Goal: Check status: Check status

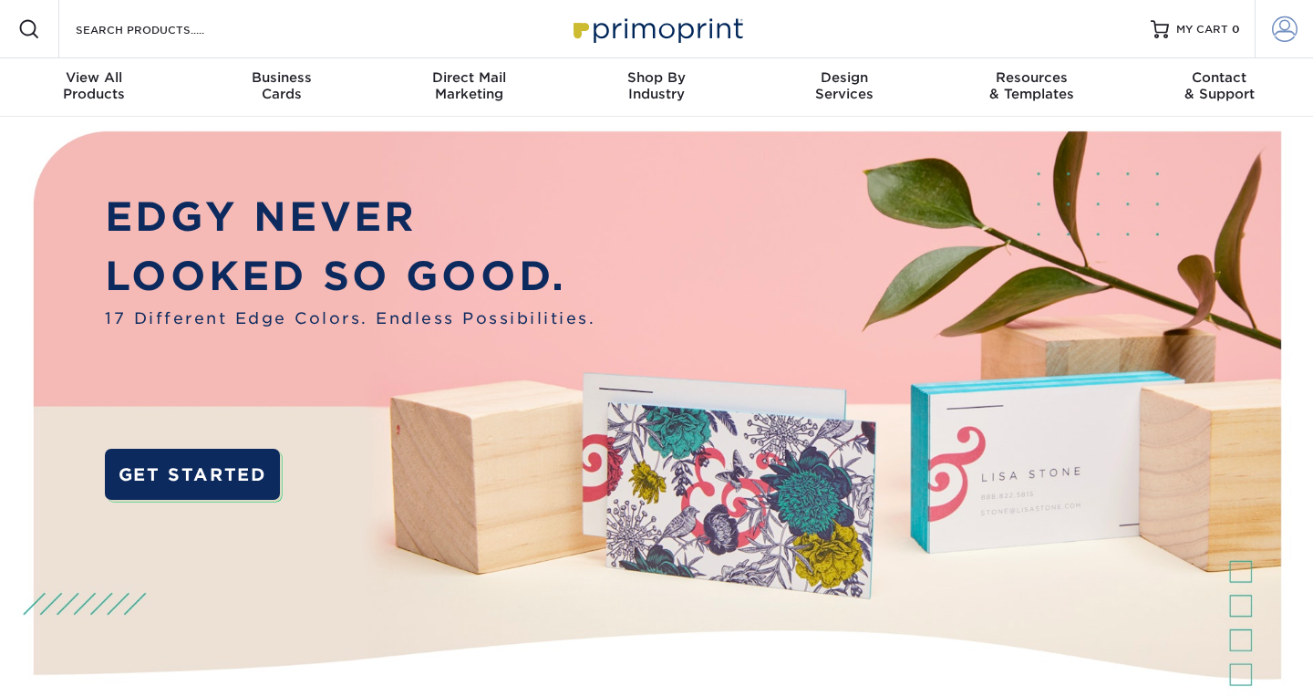
click at [1281, 34] on span at bounding box center [1285, 29] width 26 height 26
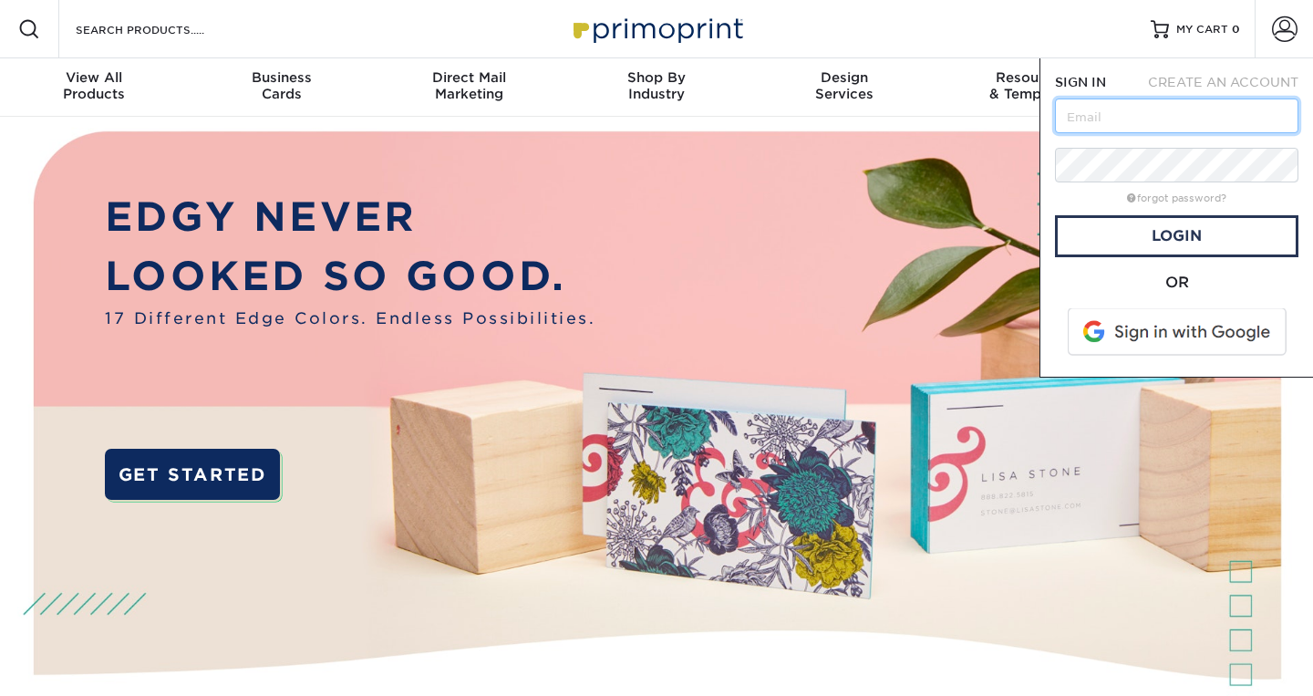
type input "[EMAIL_ADDRESS][DOMAIN_NAME]"
click at [1167, 245] on link "Login" at bounding box center [1176, 236] width 243 height 42
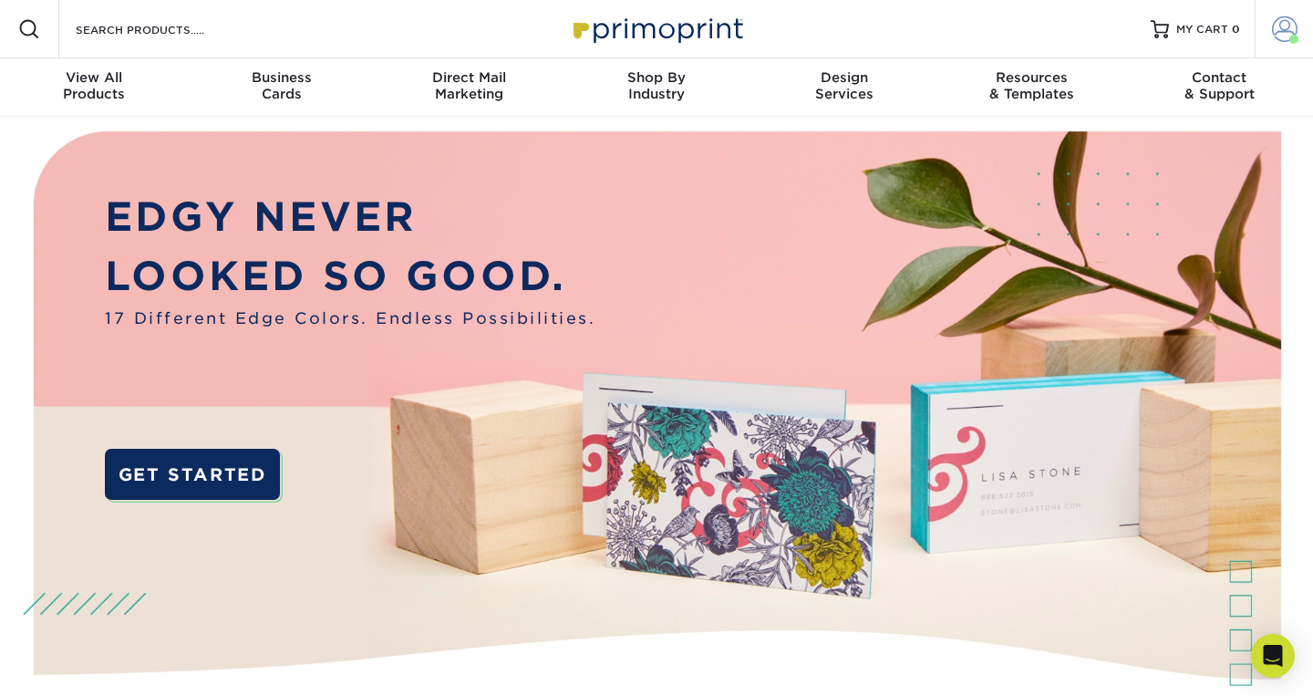
click at [1278, 36] on span at bounding box center [1285, 29] width 26 height 26
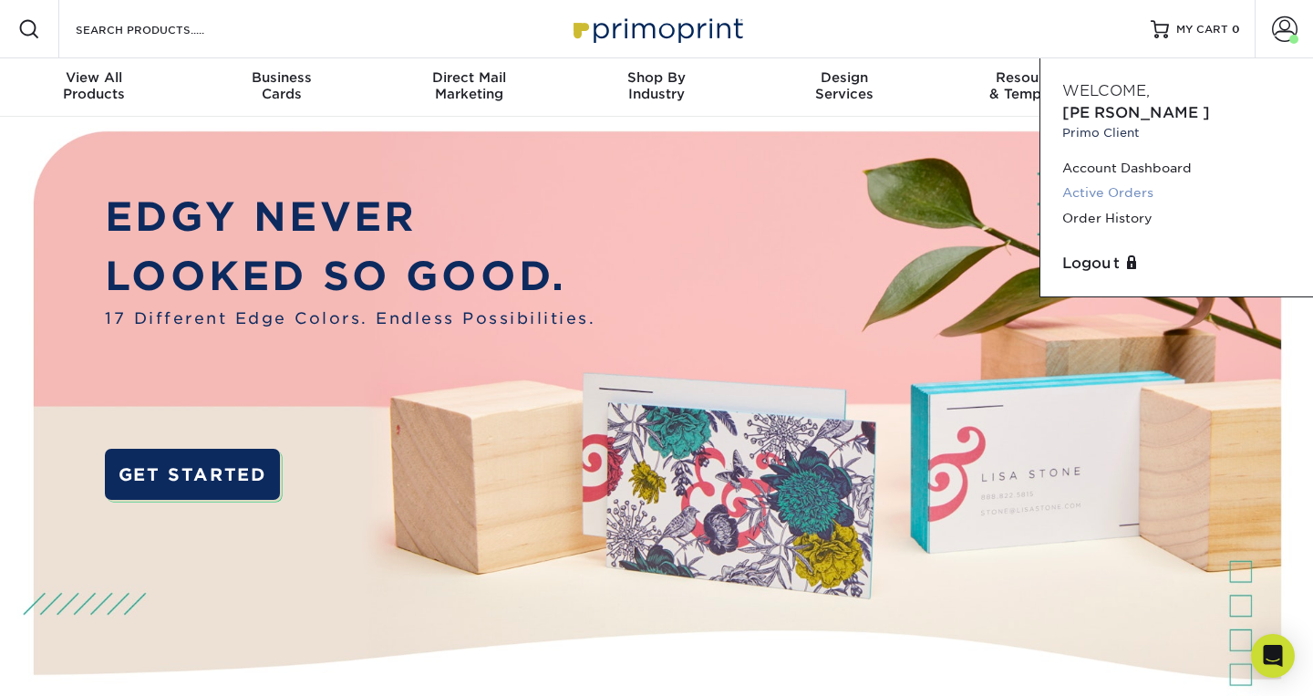
click at [1135, 181] on link "Active Orders" at bounding box center [1176, 193] width 229 height 25
click at [1122, 206] on link "Order History" at bounding box center [1176, 218] width 229 height 25
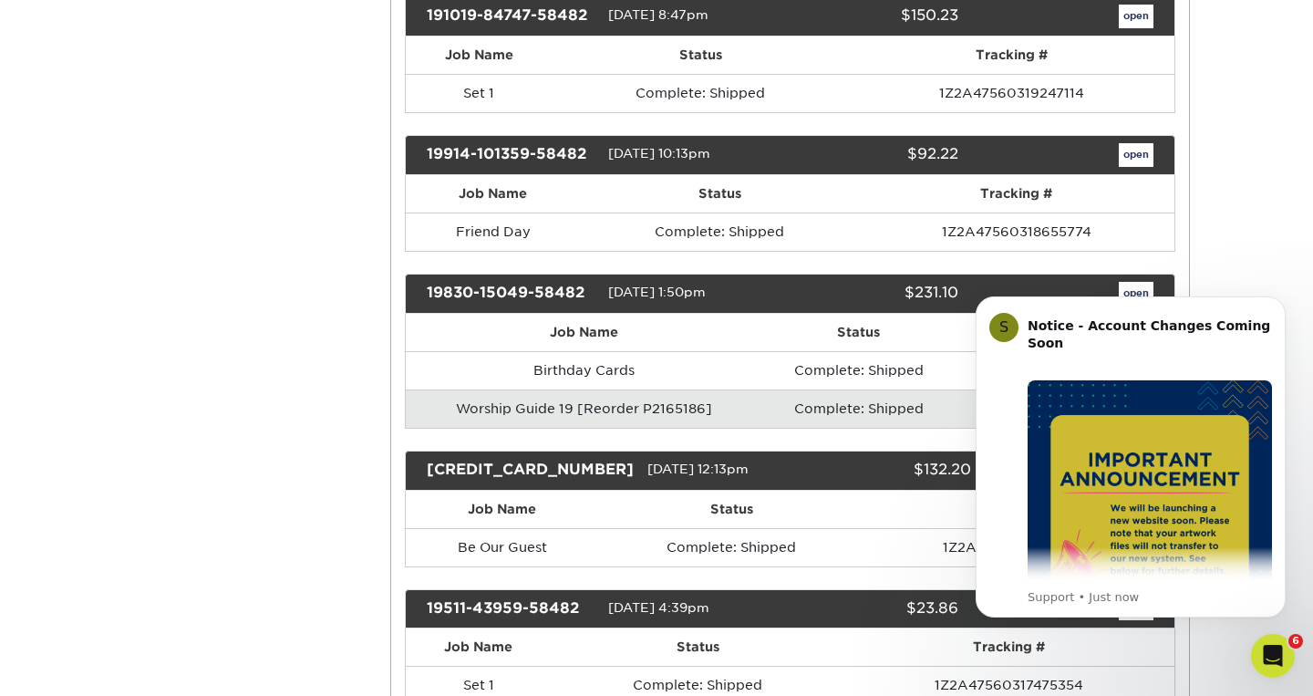
scroll to position [4506, 0]
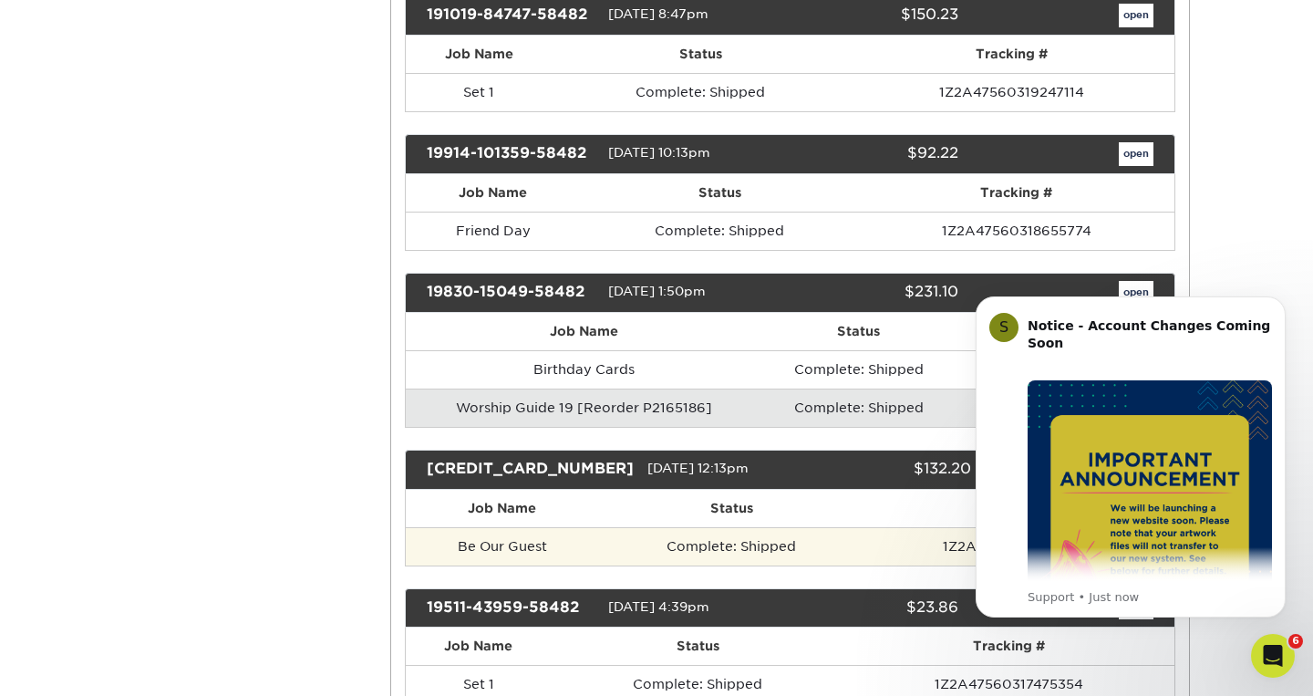
click at [512, 527] on td "Be Our Guest" at bounding box center [502, 546] width 193 height 38
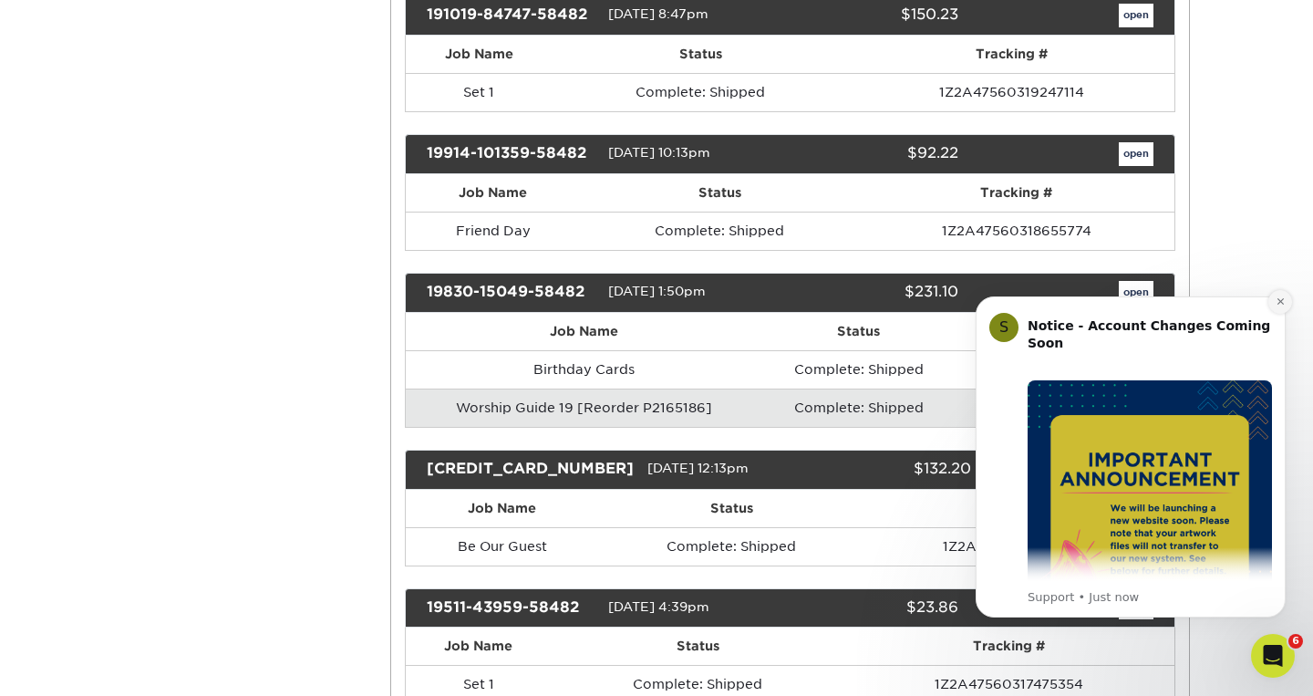
click at [1278, 296] on icon "Dismiss notification" at bounding box center [1281, 301] width 10 height 10
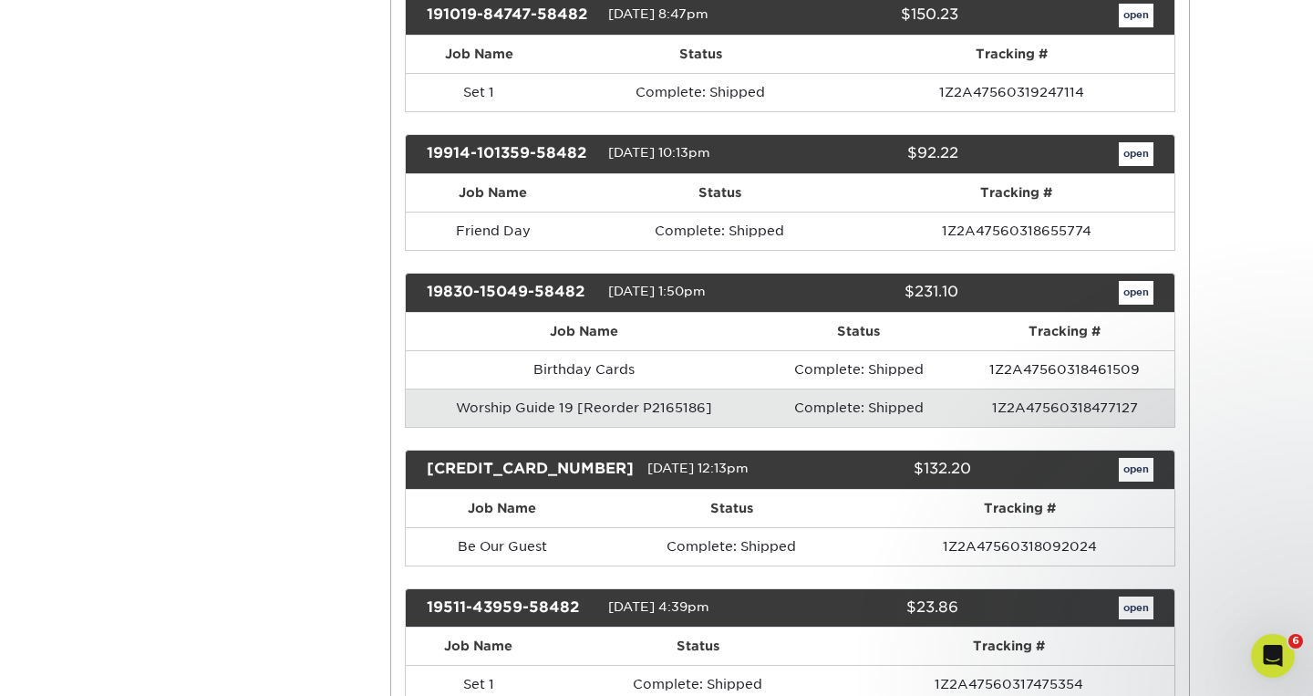
click at [1135, 458] on link "open" at bounding box center [1136, 470] width 35 height 24
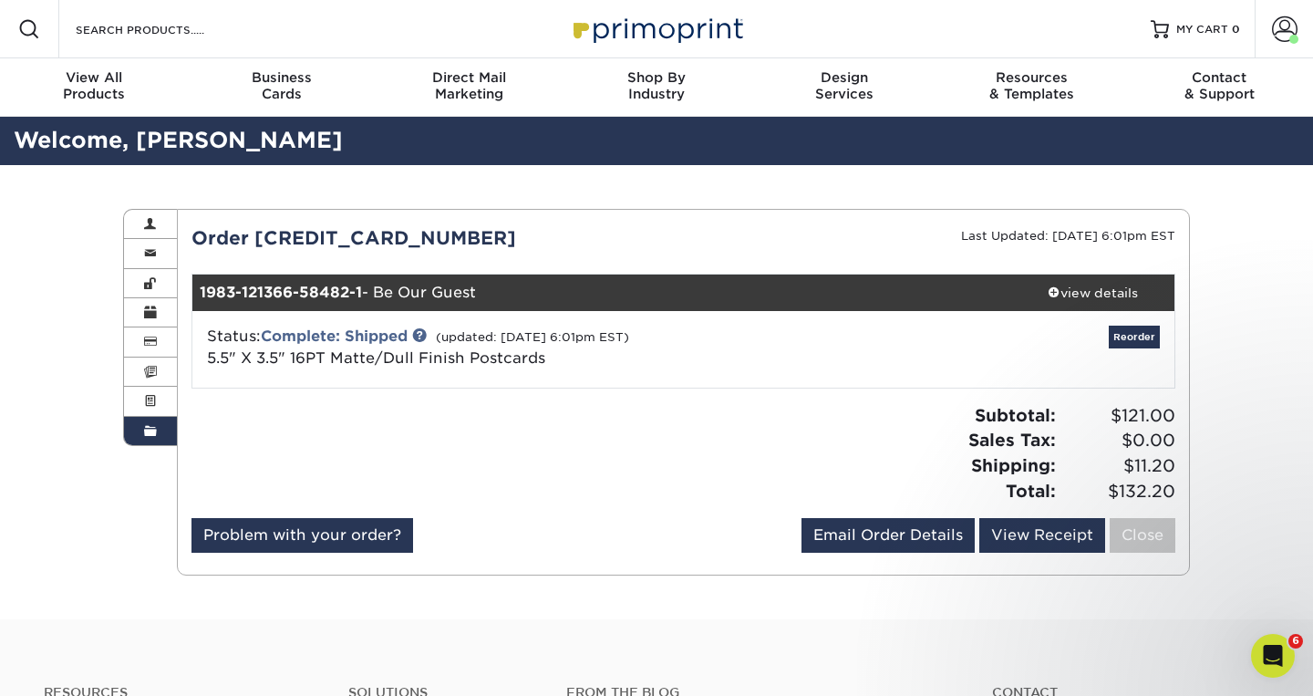
click at [403, 290] on div "1983-121366-58482-1 - Be Our Guest" at bounding box center [601, 292] width 819 height 36
click at [304, 336] on link "Complete: Shipped" at bounding box center [334, 335] width 147 height 17
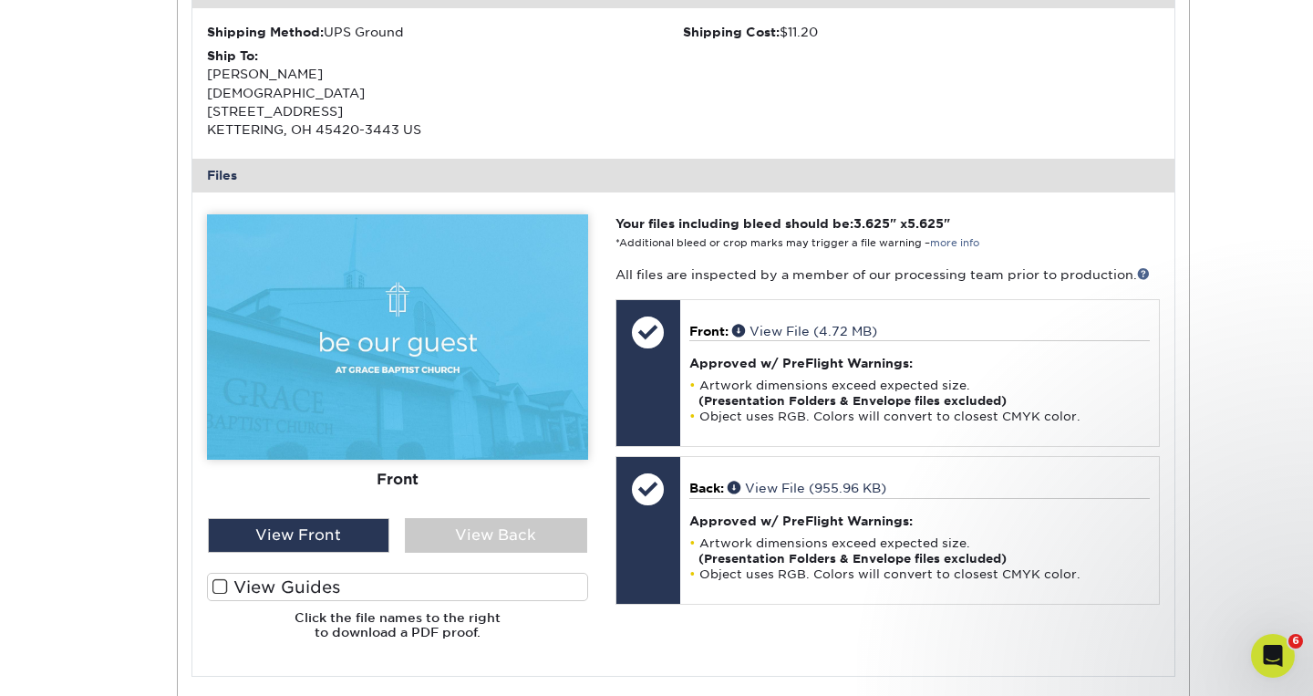
scroll to position [571, 0]
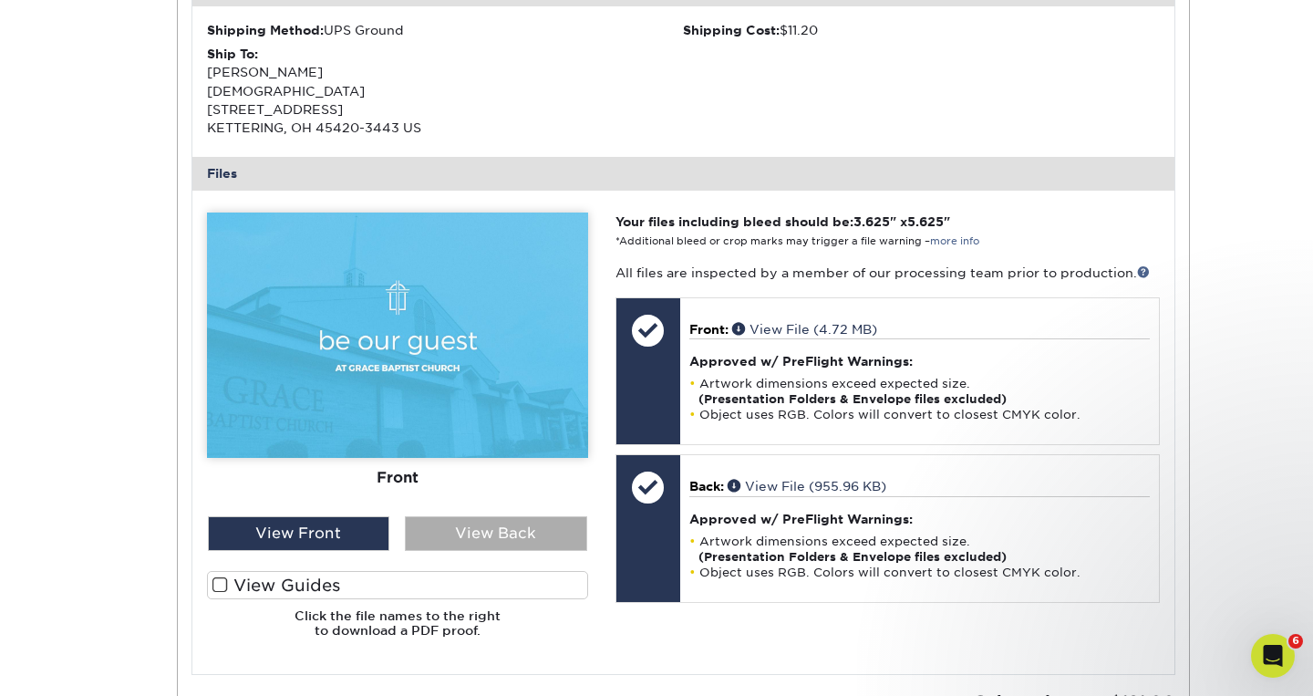
click at [454, 525] on div "View Back" at bounding box center [496, 533] width 182 height 35
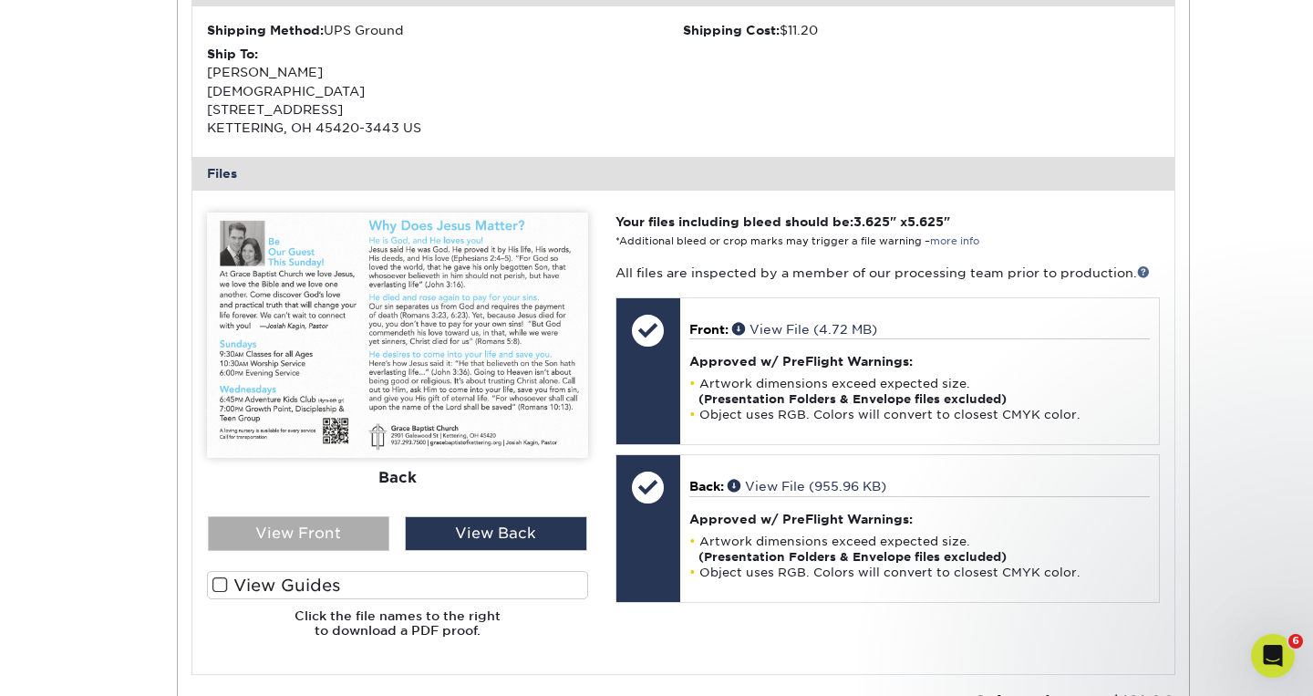
click at [357, 516] on div "View Front" at bounding box center [299, 533] width 182 height 35
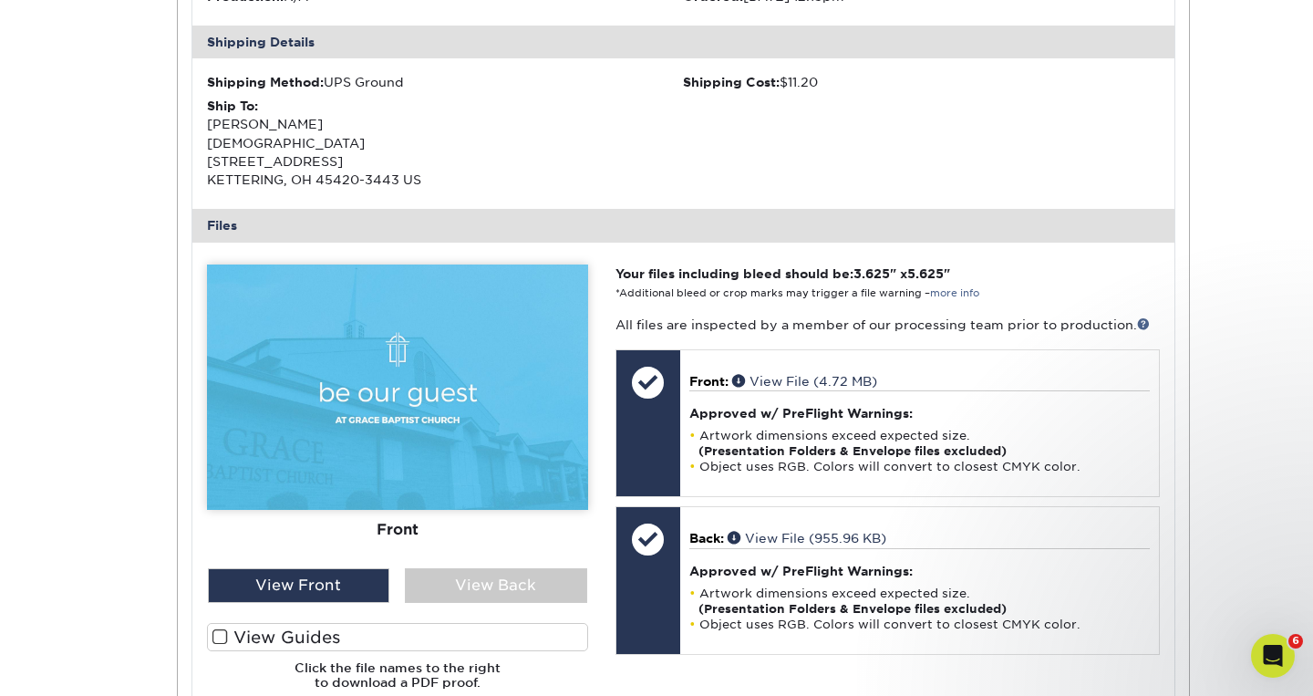
scroll to position [574, 0]
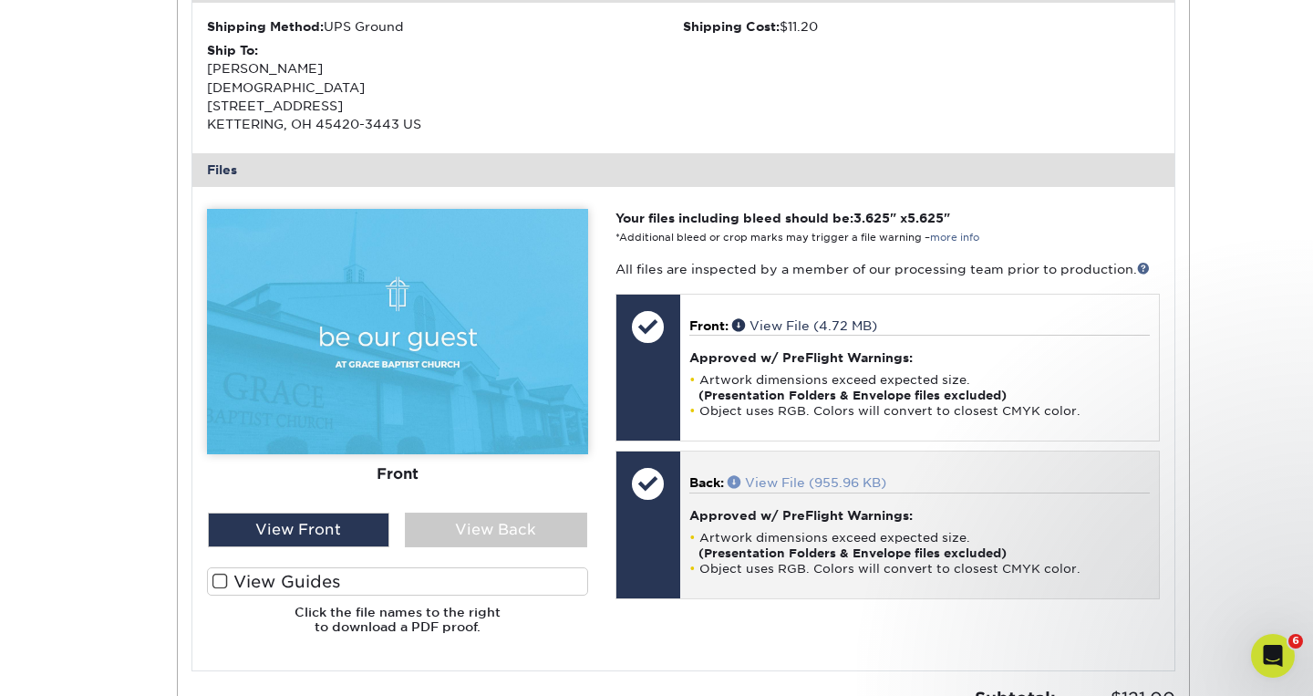
click at [840, 475] on link "View File (955.96 KB)" at bounding box center [807, 482] width 159 height 15
